Goal: Task Accomplishment & Management: Manage account settings

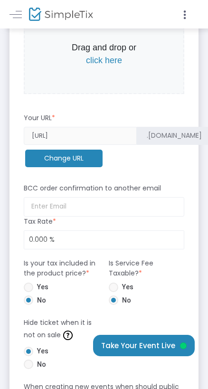
scroll to position [392, 0]
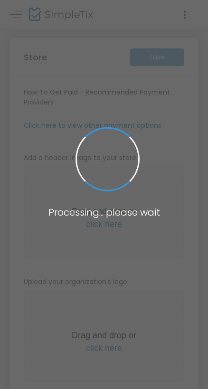
type input "[URL]"
radio input "true"
radio input "false"
radio input "true"
type input "Rev It Up"
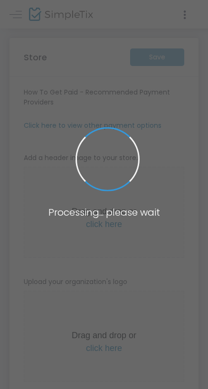
type input "9549801557"
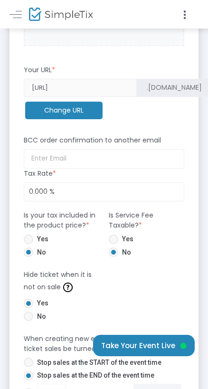
scroll to position [570, 0]
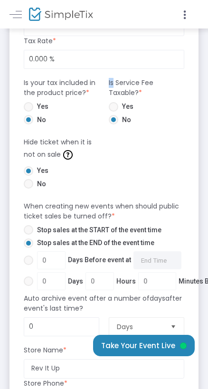
drag, startPoint x: 100, startPoint y: 83, endPoint x: 112, endPoint y: 83, distance: 12.8
click at [112, 83] on div "Is your tax included in the product price? * Is Service Fee Taxable? * Yes No Y…" at bounding box center [104, 103] width 170 height 50
click at [100, 82] on div "Is your tax included in the product price? *" at bounding box center [61, 90] width 85 height 24
click at [29, 105] on span at bounding box center [28, 106] width 9 height 9
click at [28, 112] on input "Yes" at bounding box center [28, 112] width 0 height 0
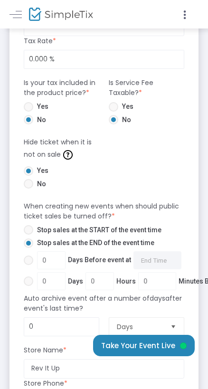
radio input "true"
click at [28, 120] on span at bounding box center [28, 119] width 9 height 9
click at [28, 124] on input "No" at bounding box center [28, 124] width 0 height 0
radio input "true"
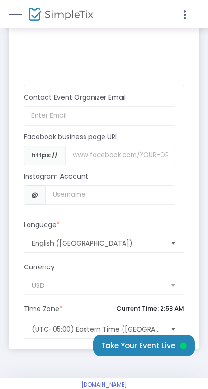
scroll to position [1051, 0]
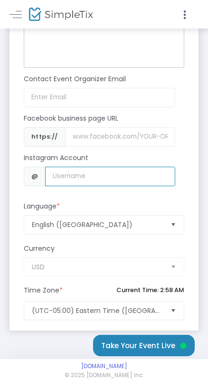
click at [72, 174] on input "Username" at bounding box center [110, 176] width 130 height 19
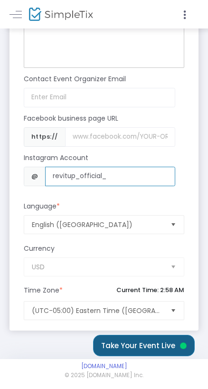
type input "revitup_official_"
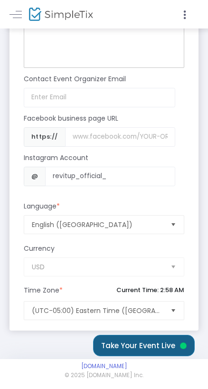
click at [112, 343] on button "Take Your Event Live" at bounding box center [144, 345] width 102 height 21
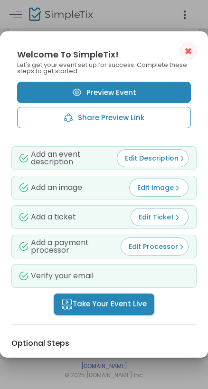
scroll to position [0, 0]
click at [156, 85] on link "Preview Event" at bounding box center [104, 92] width 174 height 21
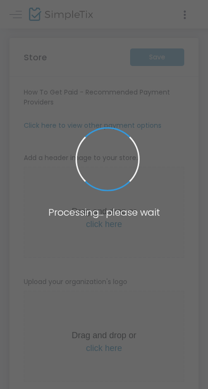
type input "[URL]"
radio input "true"
radio input "false"
radio input "true"
type input "Rev It Up"
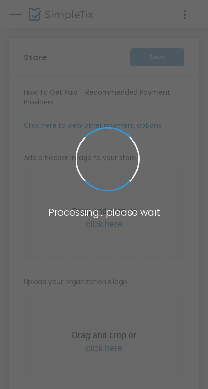
type input "9549801557"
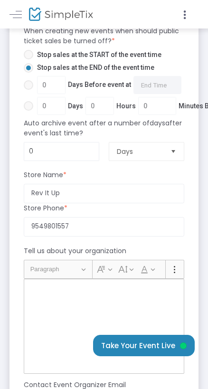
scroll to position [1051, 0]
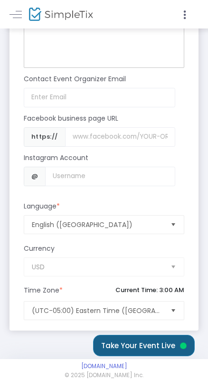
click at [126, 340] on button "Take Your Event Live" at bounding box center [144, 345] width 102 height 21
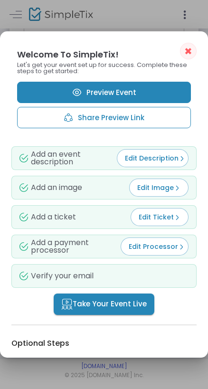
scroll to position [0, 0]
click at [148, 218] on span "Edit Ticket" at bounding box center [160, 216] width 42 height 9
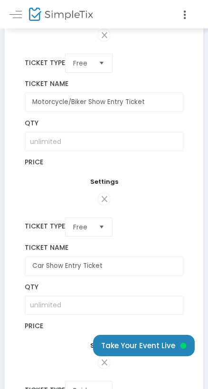
scroll to position [578, 0]
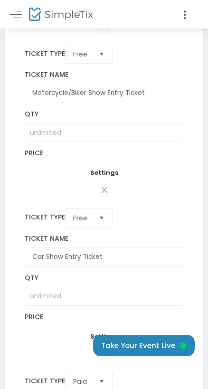
click at [37, 165] on td "$0.00" at bounding box center [104, 155] width 171 height 20
click at [44, 181] on td "Settings" at bounding box center [104, 173] width 171 height 16
click at [100, 177] on span "Settings" at bounding box center [104, 172] width 158 height 9
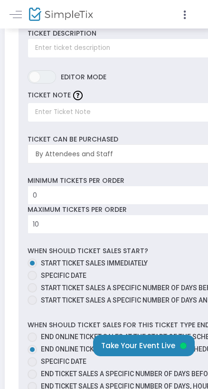
scroll to position [795, 0]
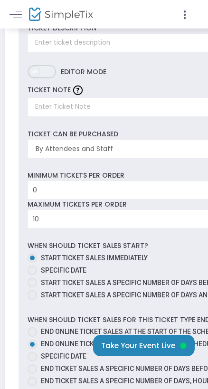
click at [43, 78] on span "ON OFF" at bounding box center [42, 71] width 28 height 13
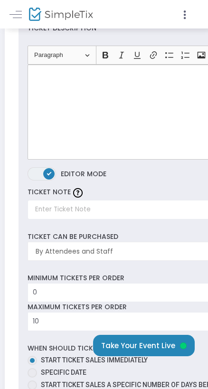
click at [46, 179] on span at bounding box center [48, 173] width 11 height 11
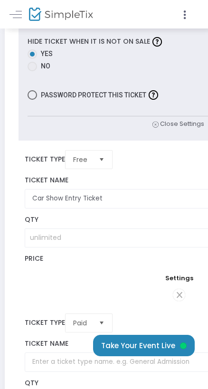
scroll to position [1184, 0]
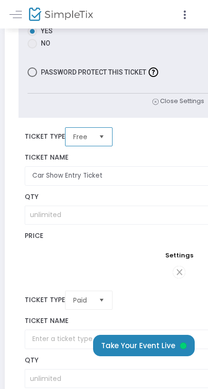
click at [81, 141] on span "Free" at bounding box center [82, 136] width 18 height 9
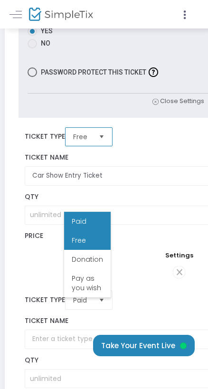
click at [79, 221] on span "Paid" at bounding box center [79, 220] width 15 height 9
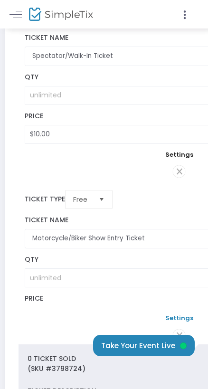
scroll to position [436, 0]
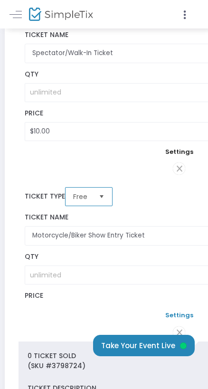
click at [83, 201] on span "Free" at bounding box center [82, 196] width 18 height 9
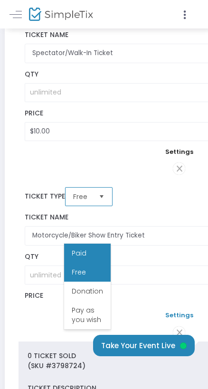
click at [82, 252] on span "Paid" at bounding box center [79, 252] width 15 height 9
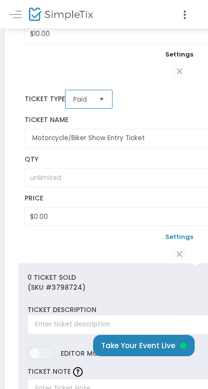
scroll to position [550, 0]
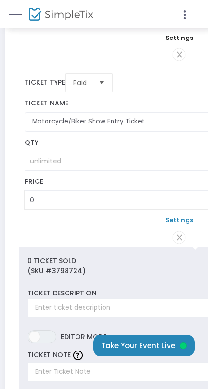
click at [58, 209] on input "0" at bounding box center [179, 200] width 308 height 18
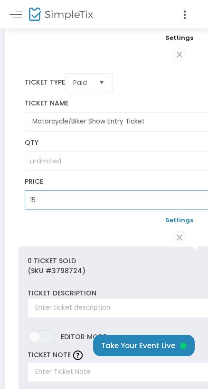
type input "$15.00"
click at [54, 246] on td at bounding box center [179, 237] width 321 height 19
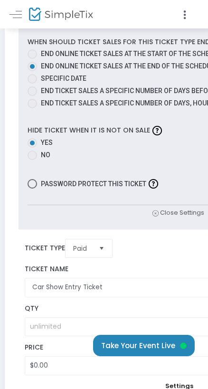
scroll to position [1417, 0]
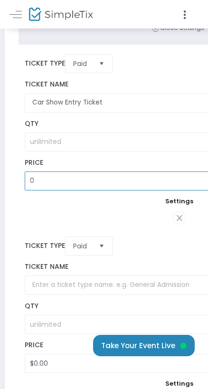
click at [74, 190] on input "0" at bounding box center [179, 181] width 308 height 18
type input "$20.00"
click at [67, 227] on td at bounding box center [179, 218] width 321 height 19
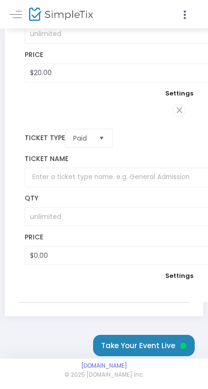
scroll to position [1563, 0]
click at [182, 116] on span at bounding box center [179, 110] width 12 height 12
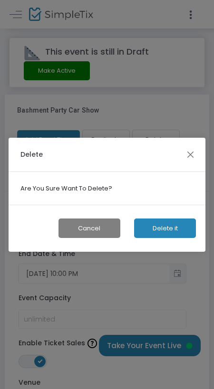
click at [149, 227] on button "Delete it" at bounding box center [165, 227] width 62 height 19
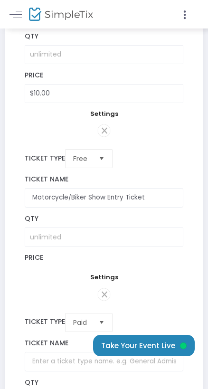
scroll to position [475, 0]
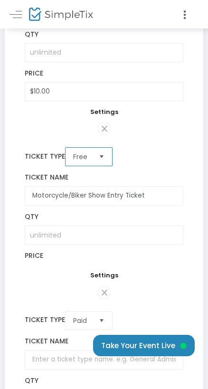
click at [82, 161] on span "Free" at bounding box center [82, 156] width 18 height 9
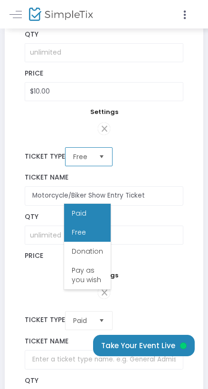
click at [79, 214] on span "Paid" at bounding box center [79, 212] width 15 height 9
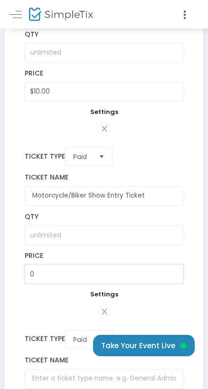
click at [59, 283] on input "0" at bounding box center [104, 274] width 158 height 18
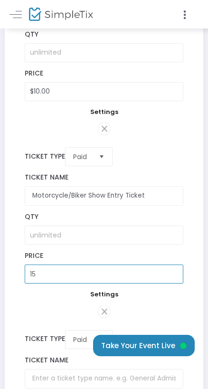
type input "$15.00"
click at [47, 302] on td "Settings" at bounding box center [104, 295] width 171 height 16
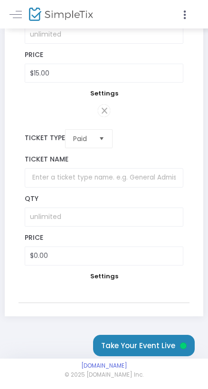
scroll to position [747, 0]
click at [75, 252] on input "0" at bounding box center [104, 256] width 158 height 18
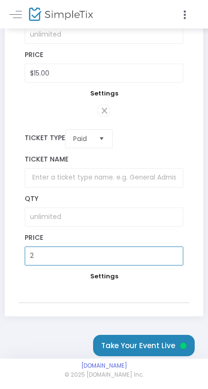
type input "2"
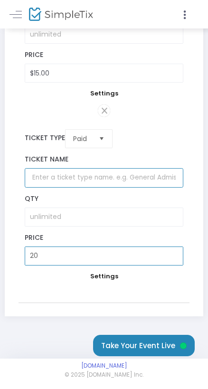
type input "$20.00"
click at [68, 173] on input "text" at bounding box center [104, 177] width 158 height 19
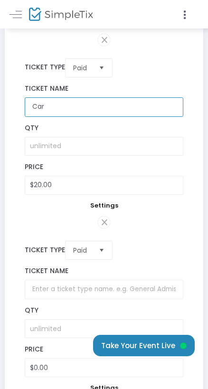
type input "Car Show Entry Ticket"
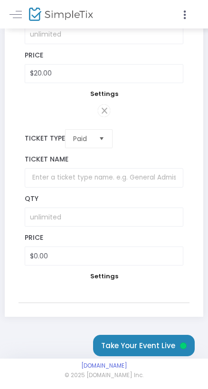
scroll to position [960, 0]
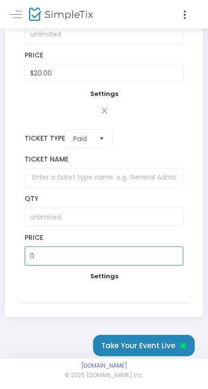
click at [77, 247] on input "0" at bounding box center [104, 256] width 158 height 18
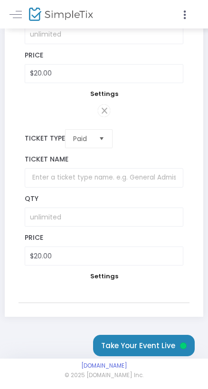
click at [55, 286] on tr "Paid Required. $20.00 Settings" at bounding box center [104, 211] width 171 height 182
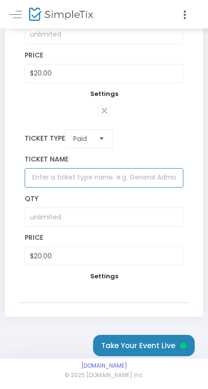
click at [65, 168] on input "text" at bounding box center [104, 177] width 158 height 19
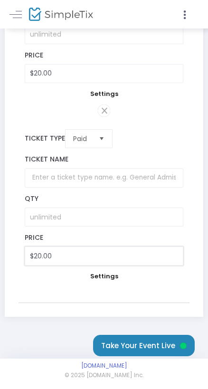
type input "20"
click at [58, 247] on input "20" at bounding box center [104, 256] width 158 height 18
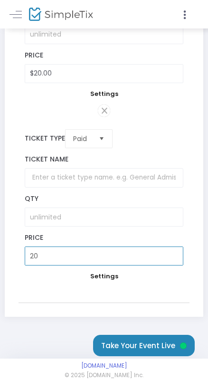
click at [58, 247] on input "20" at bounding box center [104, 256] width 158 height 18
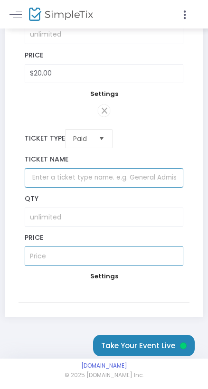
click at [70, 187] on input "text" at bounding box center [104, 177] width 158 height 19
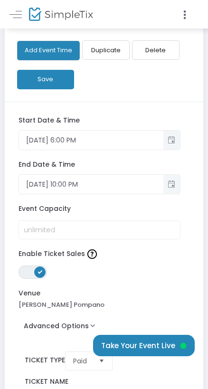
scroll to position [0, 0]
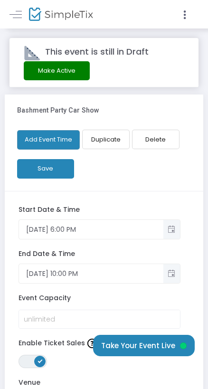
click at [49, 175] on button "Save" at bounding box center [45, 168] width 57 height 19
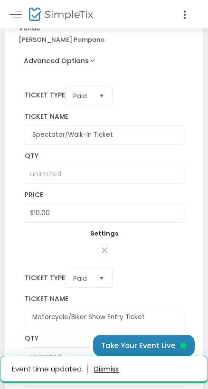
scroll to position [411, 0]
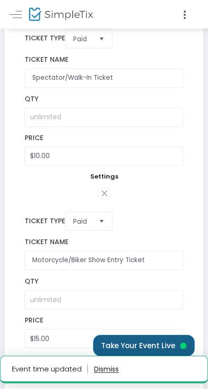
click at [129, 340] on button "Take Your Event Live" at bounding box center [144, 345] width 102 height 21
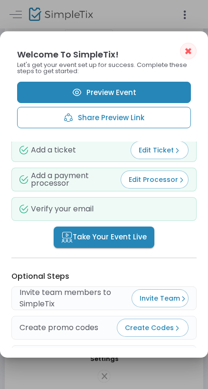
scroll to position [66, 0]
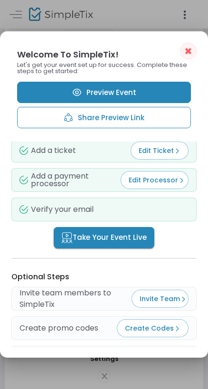
click at [95, 245] on button "Take Your Event Live" at bounding box center [104, 237] width 101 height 21
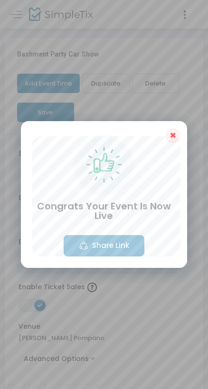
click at [175, 135] on span "✖" at bounding box center [172, 135] width 7 height 11
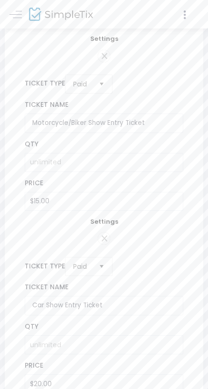
scroll to position [507, 0]
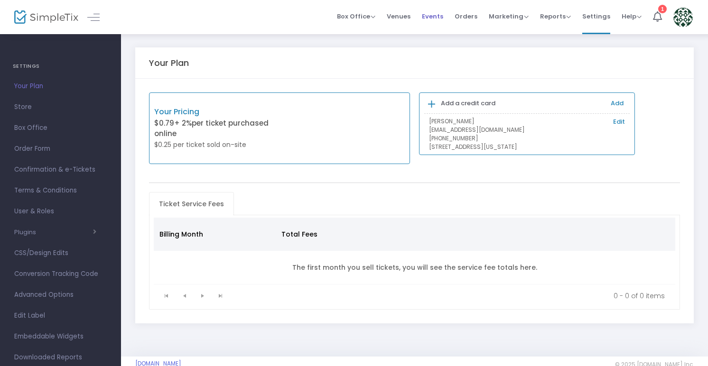
click at [430, 21] on span "Events" at bounding box center [432, 16] width 21 height 24
